Goal: Task Accomplishment & Management: Manage account settings

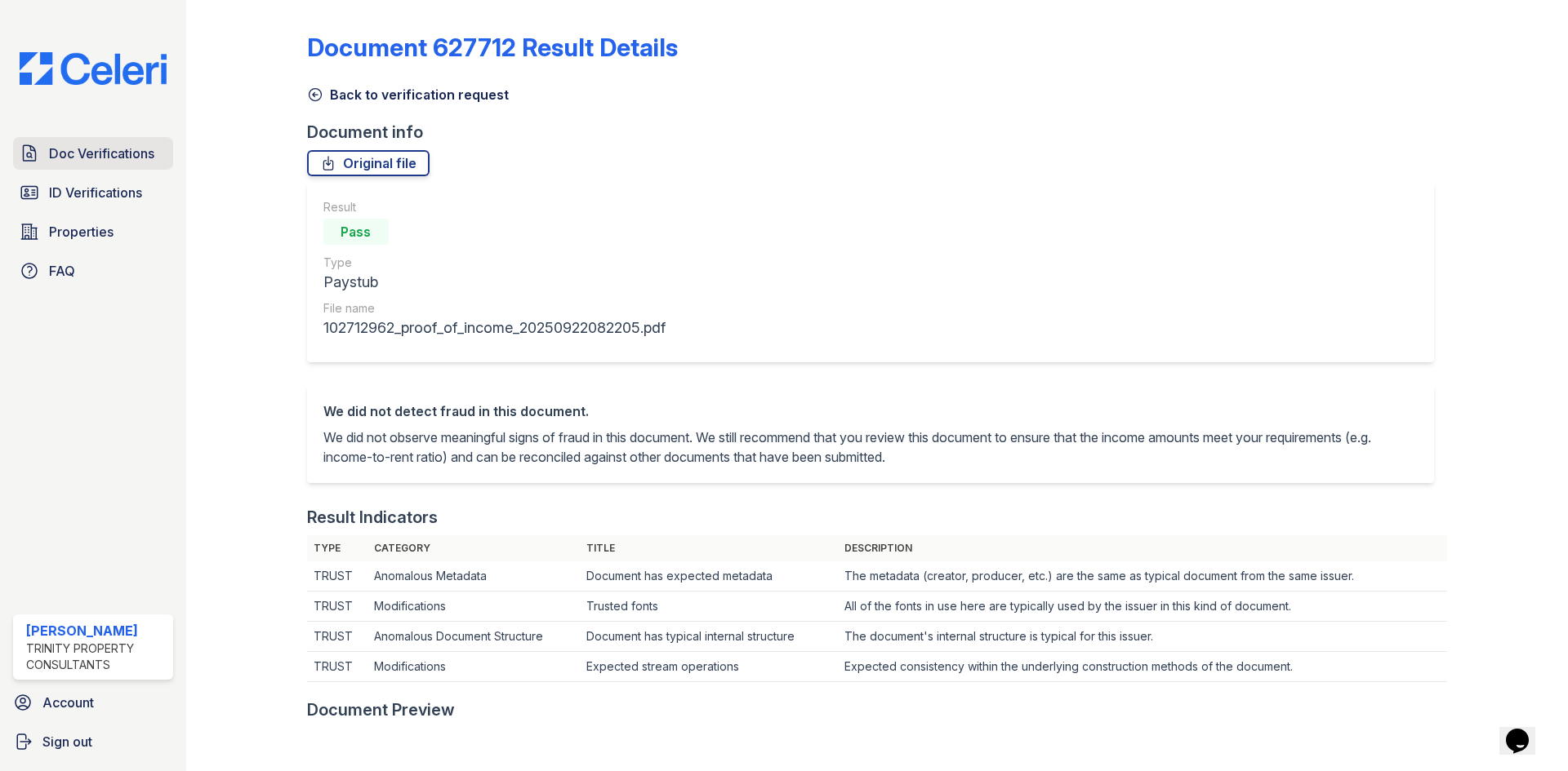
scroll to position [490, 0]
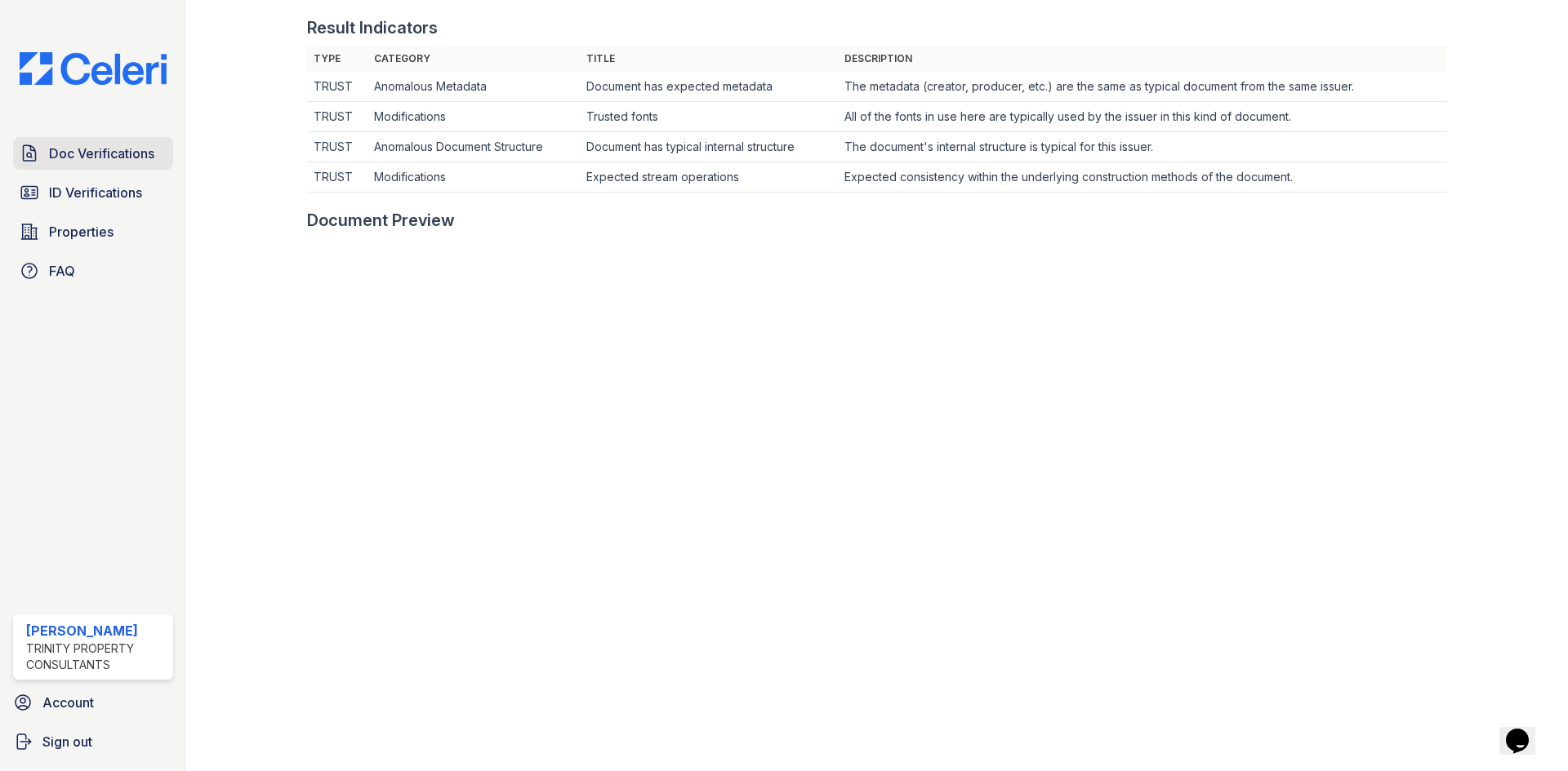
click at [124, 147] on span "Doc Verifications" at bounding box center [101, 153] width 105 height 19
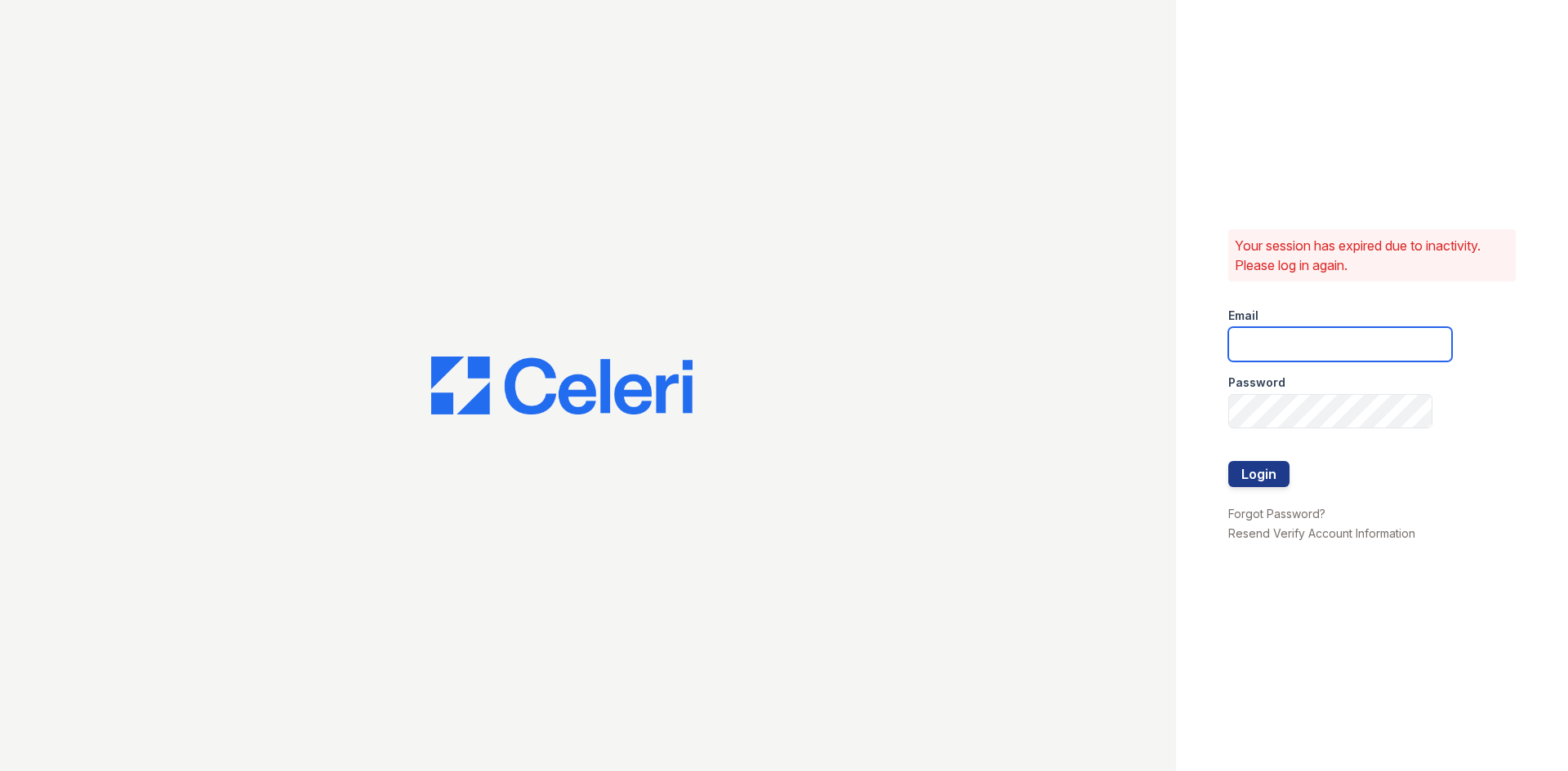
type input "[EMAIL_ADDRESS][DOMAIN_NAME]"
click at [1267, 475] on button "Login" at bounding box center [1258, 475] width 61 height 26
